Goal: Find contact information: Find contact information

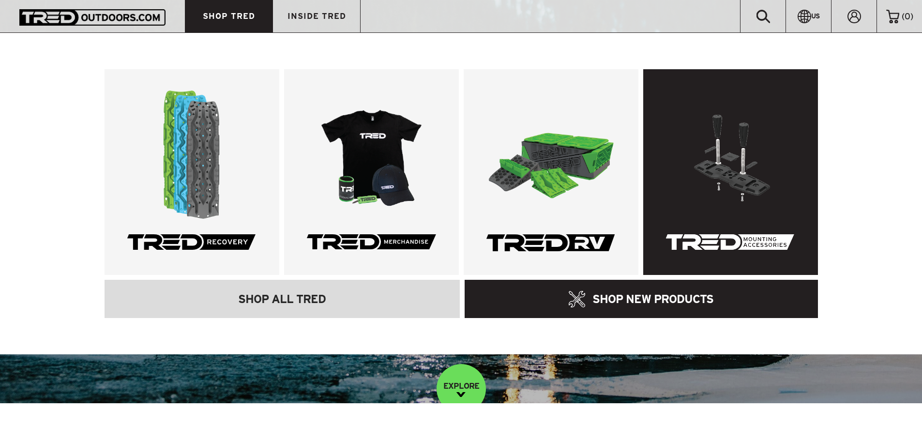
click at [748, 225] on link at bounding box center [731, 172] width 175 height 206
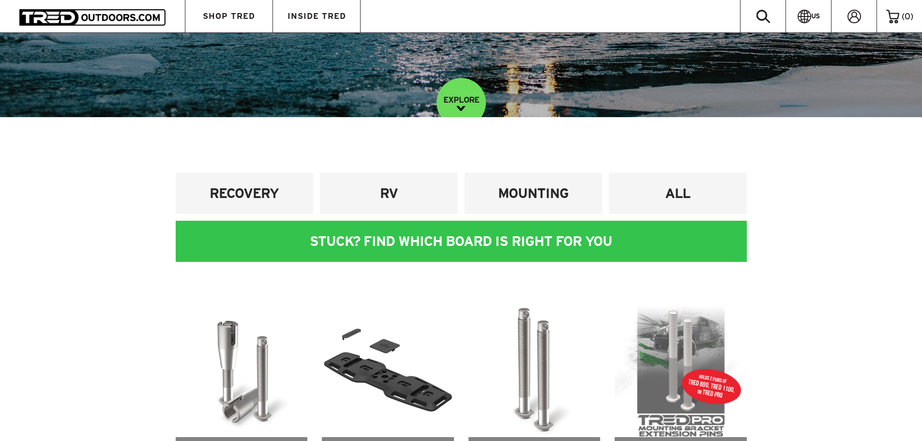
scroll to position [291, 0]
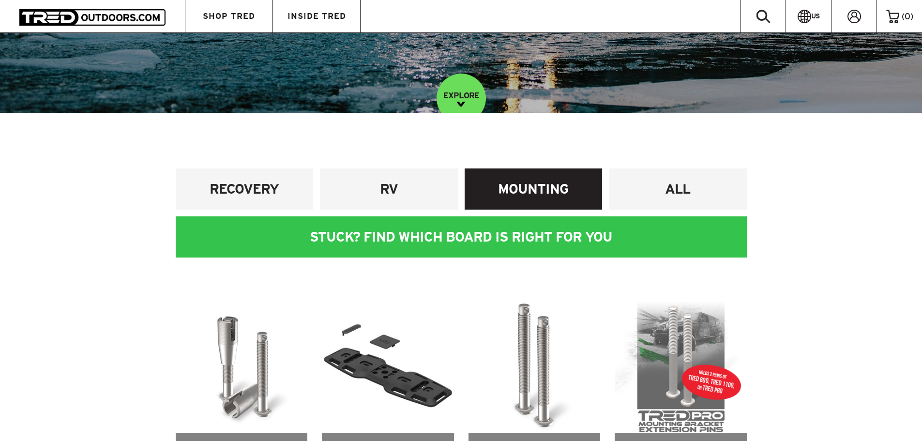
click at [522, 190] on h4 "MOUNTING" at bounding box center [533, 189] width 123 height 18
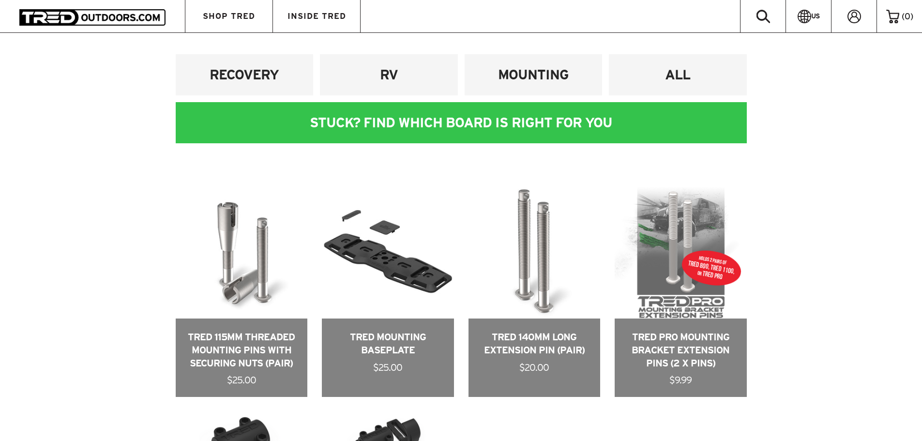
scroll to position [387, 0]
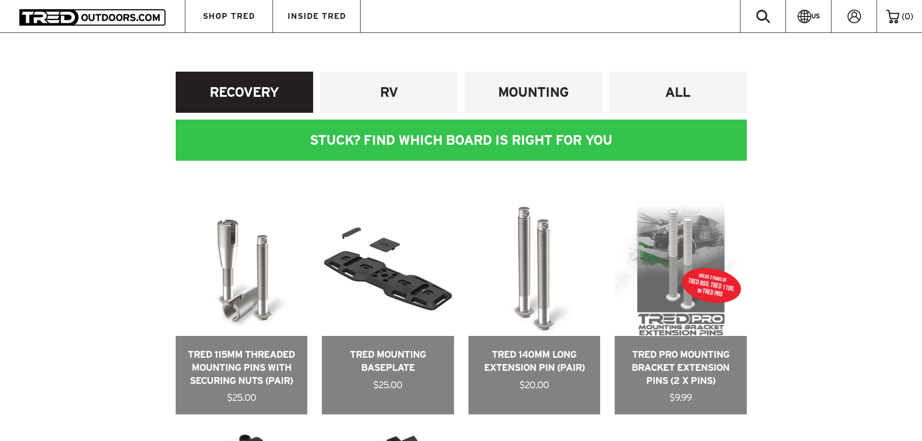
click at [261, 99] on h4 "RECOVERY" at bounding box center [244, 92] width 123 height 18
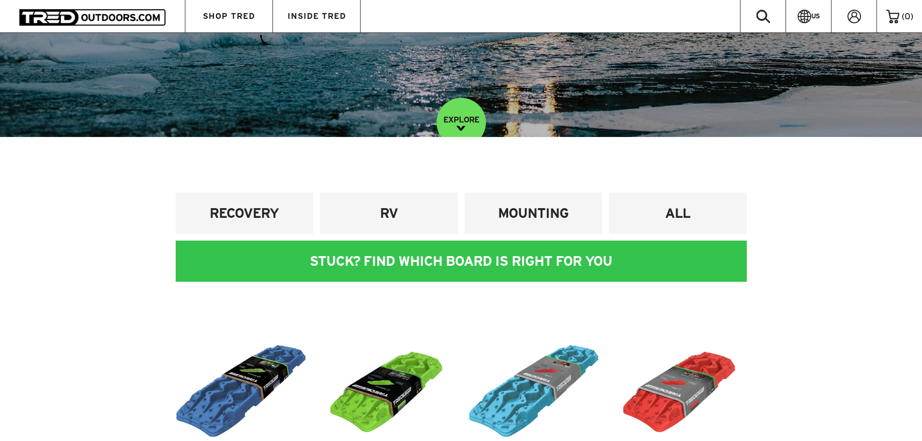
scroll to position [145, 0]
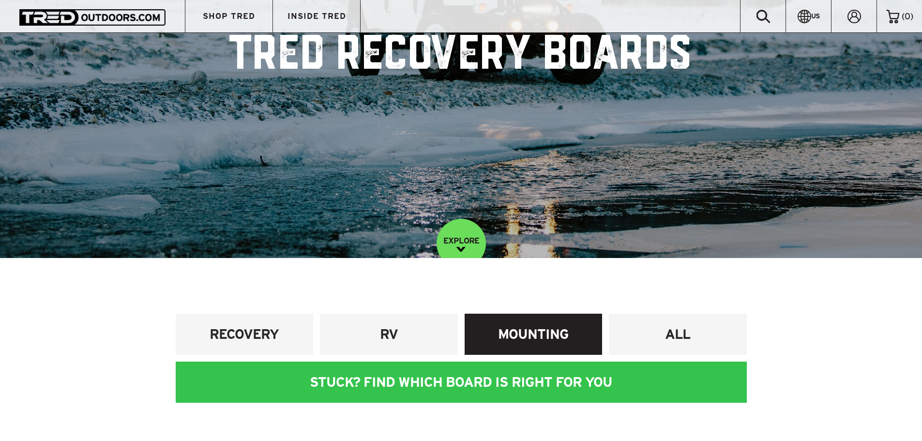
click at [524, 329] on h4 "MOUNTING" at bounding box center [533, 334] width 123 height 18
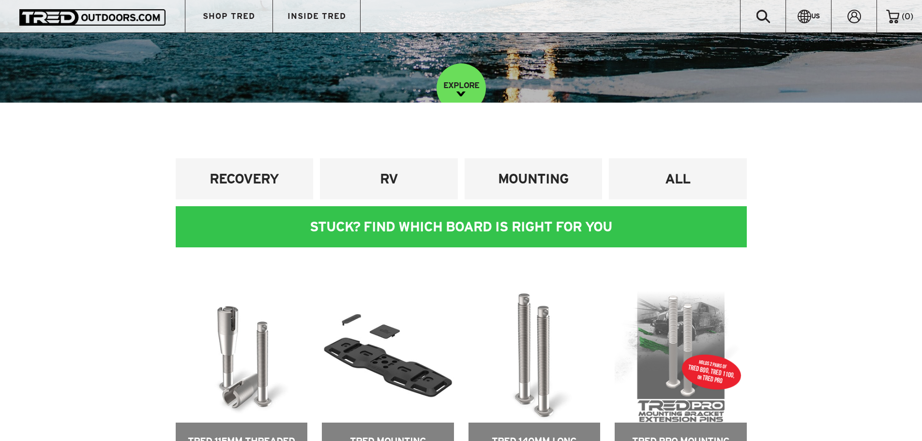
scroll to position [194, 0]
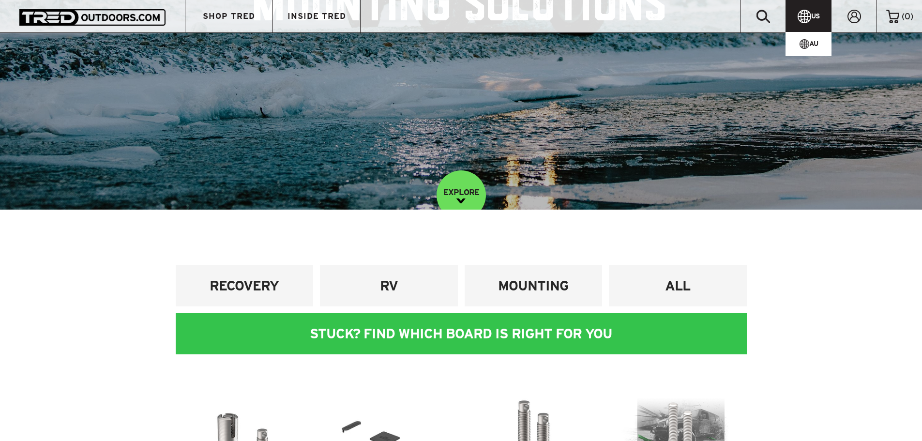
click at [803, 16] on icon at bounding box center [805, 16] width 14 height 14
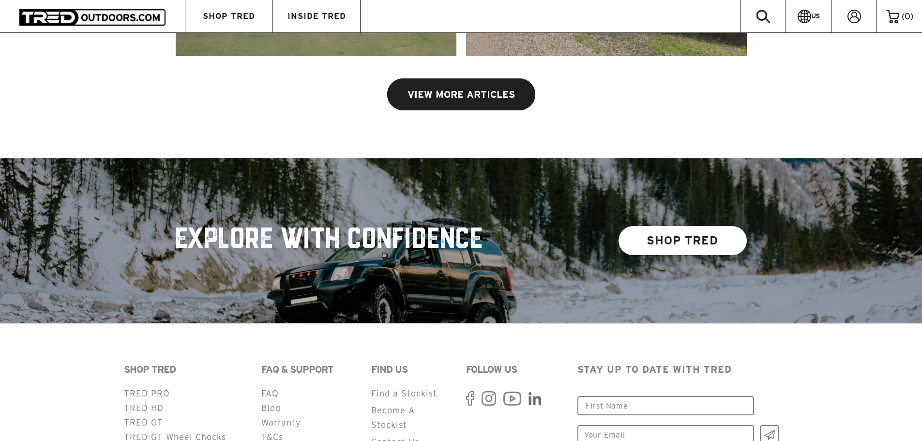
scroll to position [2482, 0]
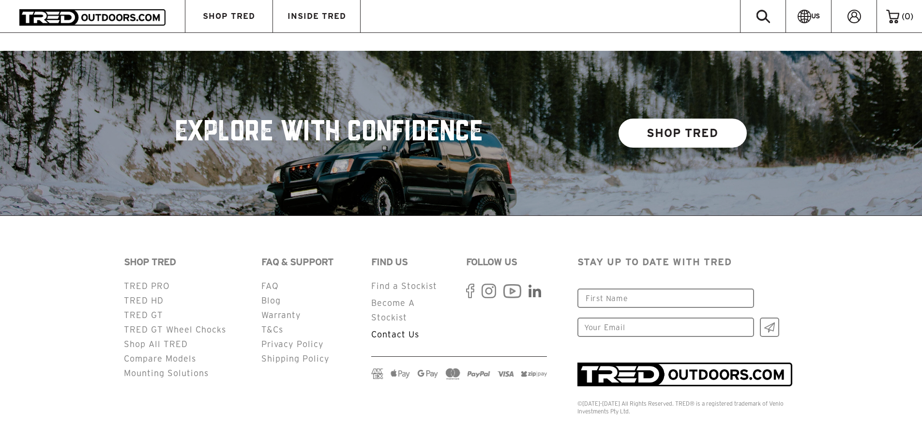
click at [394, 330] on link "Contact Us" at bounding box center [395, 334] width 48 height 9
